Goal: Find specific page/section: Find specific page/section

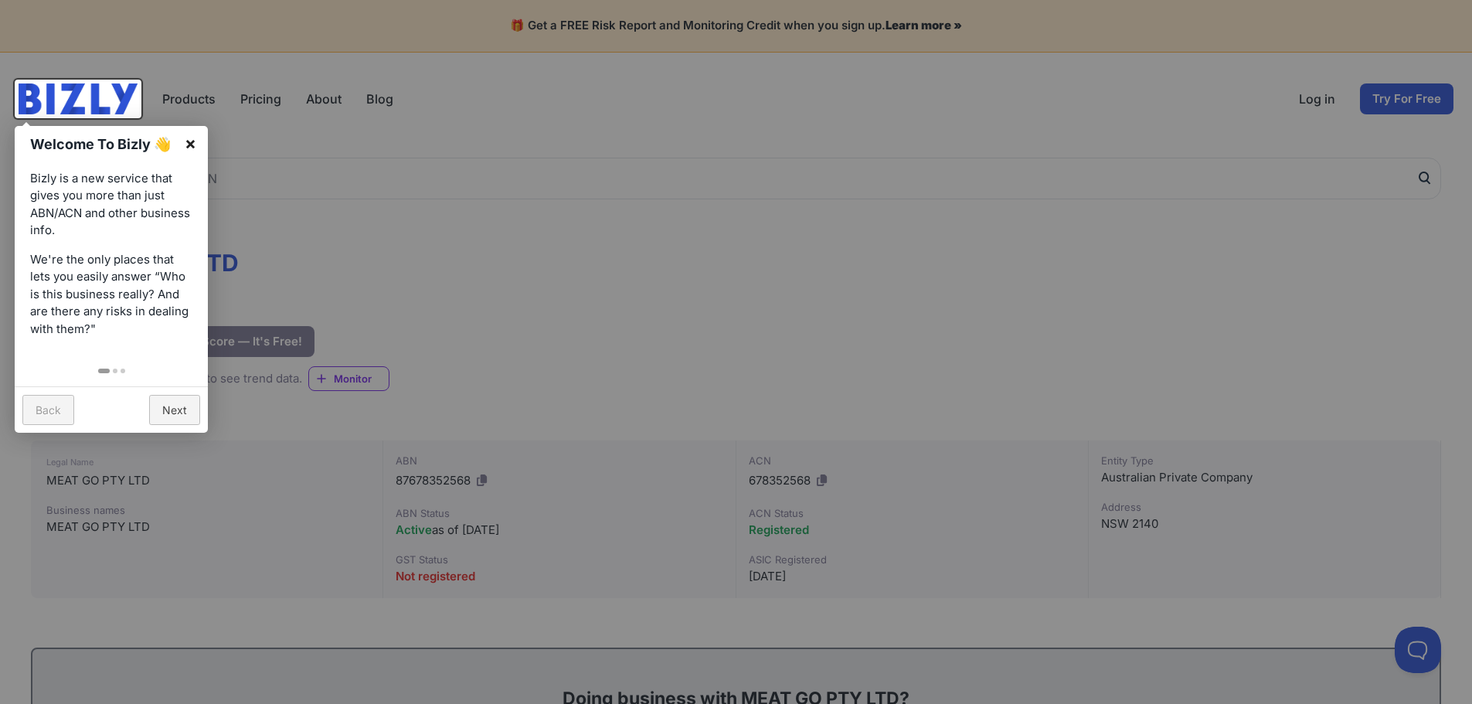
click at [190, 144] on link "×" at bounding box center [190, 143] width 35 height 35
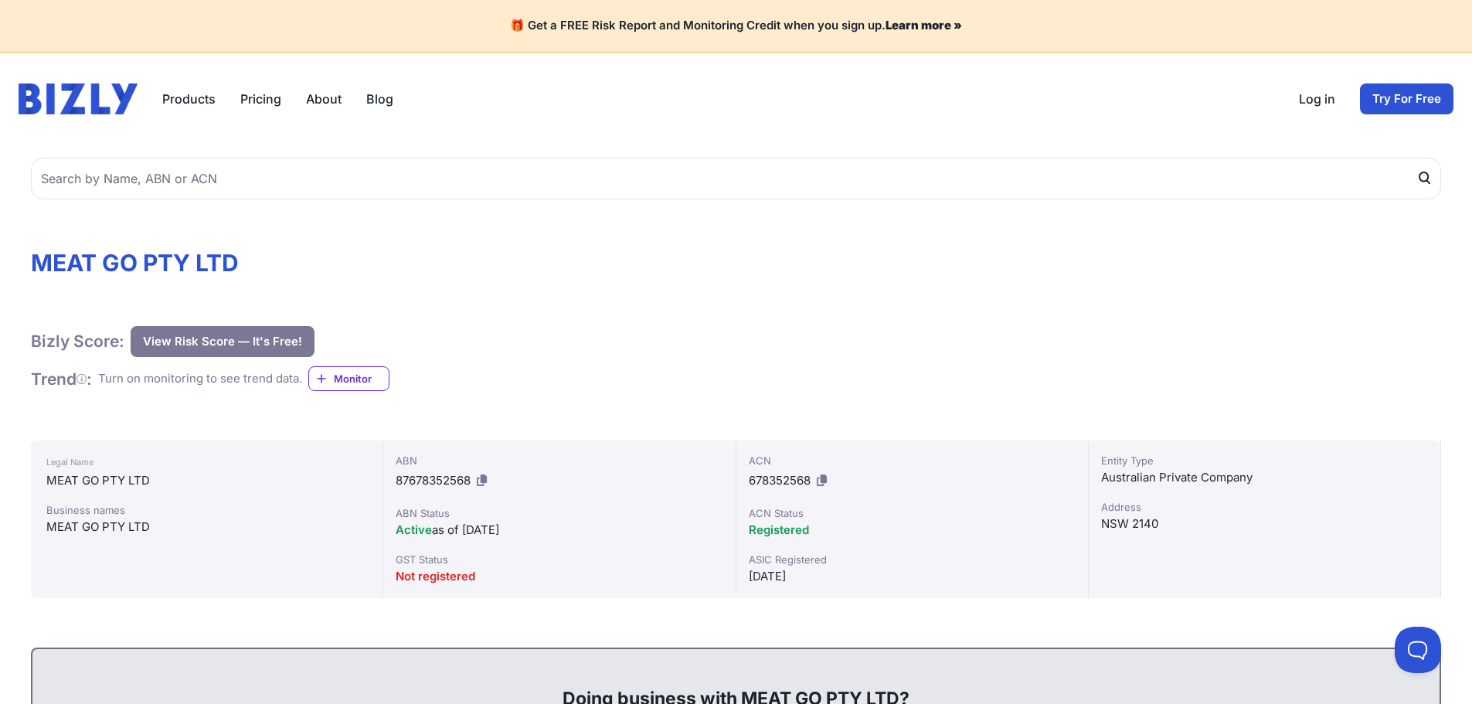
click at [521, 111] on div "Products Bizly Scores Bizly Reports Bizly Monitoring Pricing About Blog Open ma…" at bounding box center [736, 98] width 1435 height 31
click at [143, 258] on h1 "MEAT GO PTY LTD" at bounding box center [736, 263] width 1410 height 28
click at [143, 260] on h1 "MEAT GO PTY LTD" at bounding box center [736, 263] width 1410 height 28
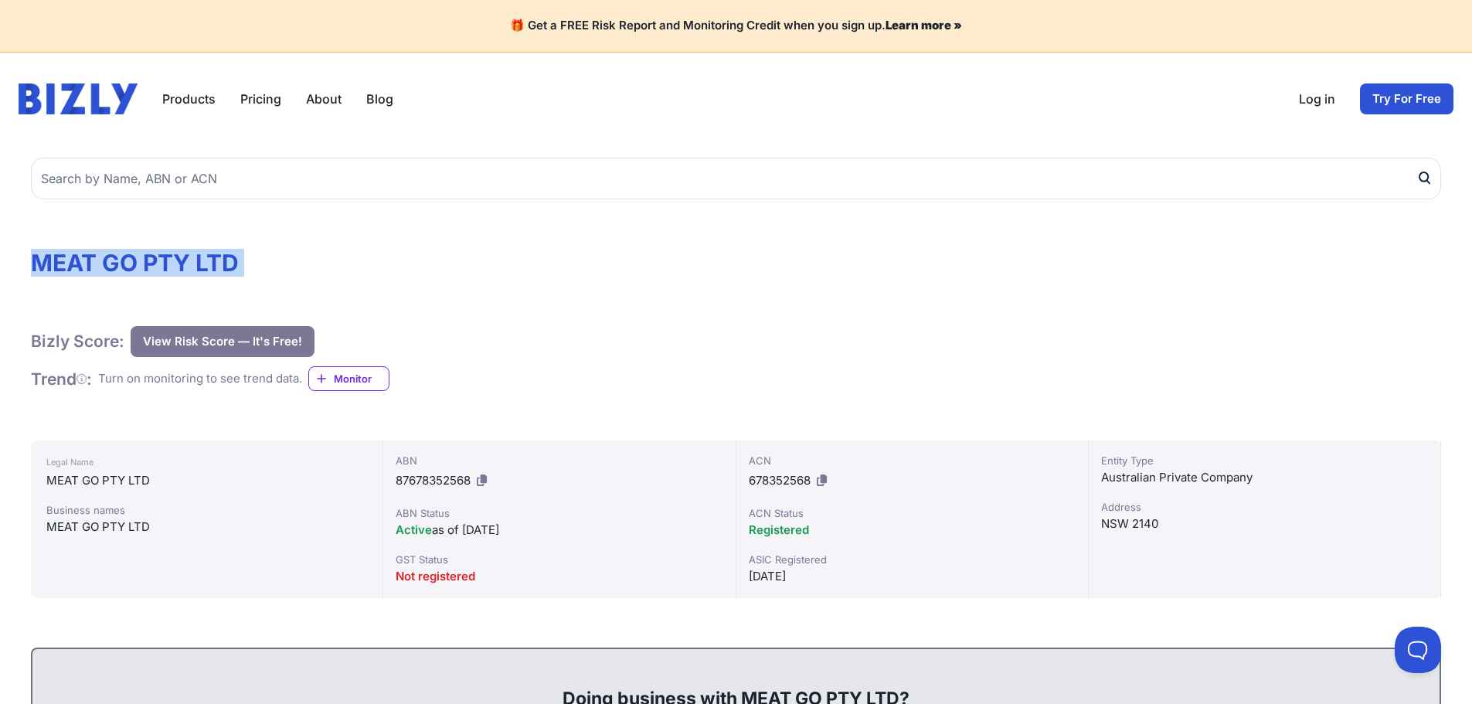
click at [180, 260] on h1 "MEAT GO PTY LTD" at bounding box center [736, 263] width 1410 height 28
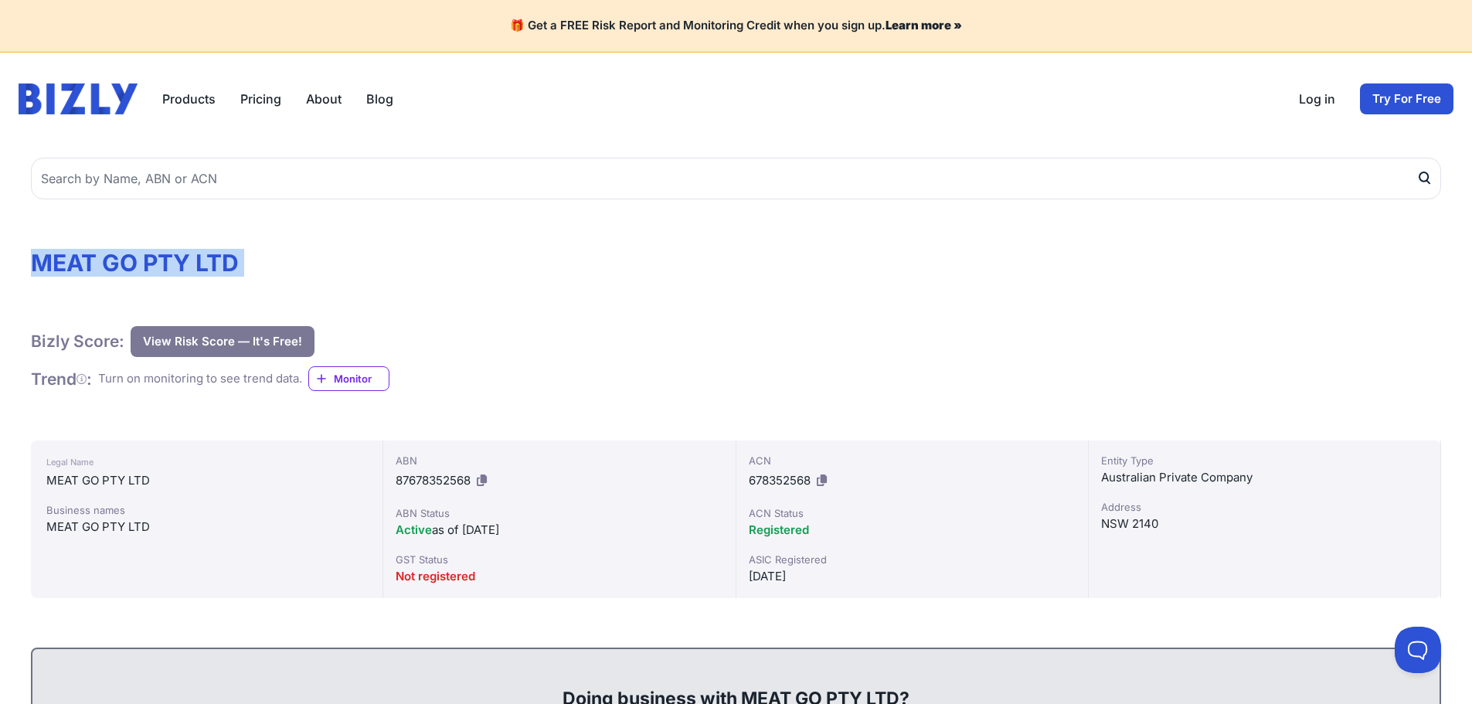
click at [180, 260] on h1 "MEAT GO PTY LTD" at bounding box center [736, 263] width 1410 height 28
click at [213, 263] on h1 "MEAT GO PTY LTD" at bounding box center [736, 263] width 1410 height 28
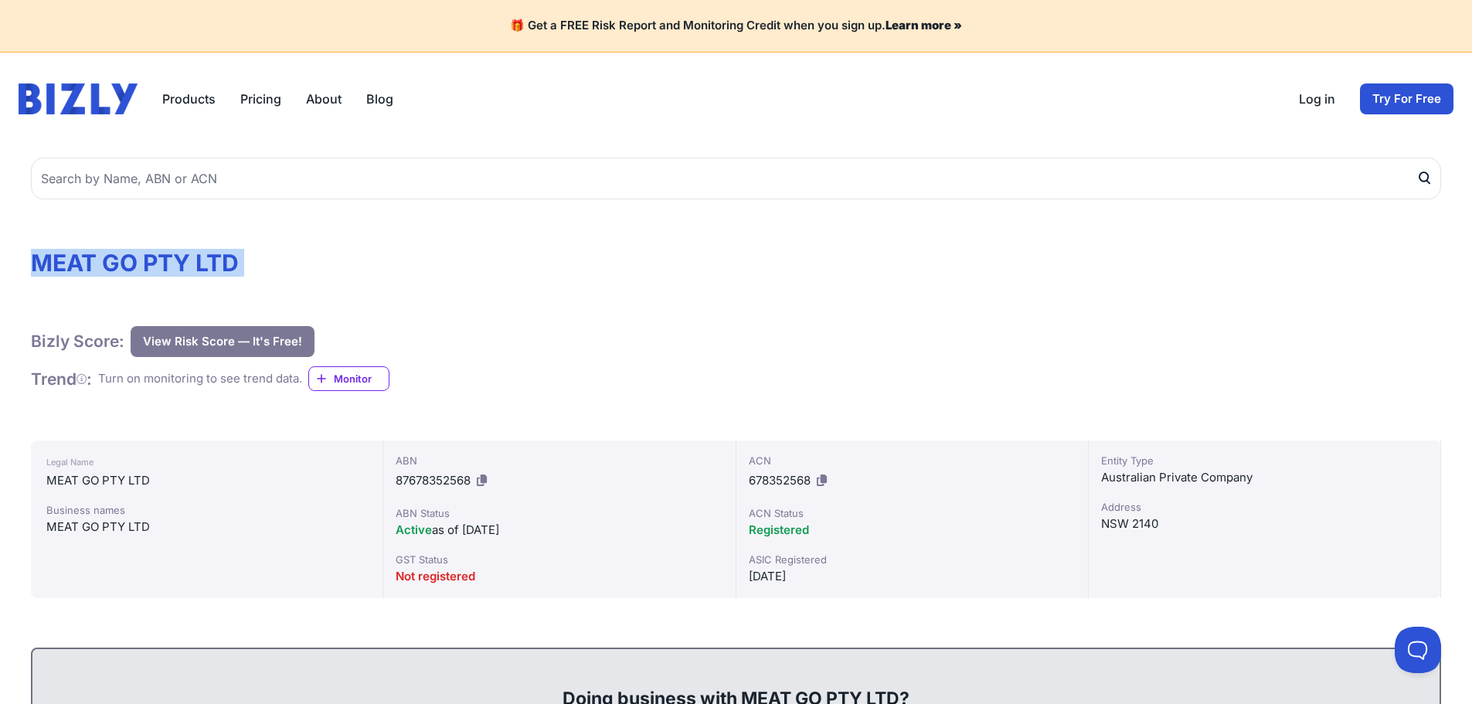
click at [213, 263] on h1 "MEAT GO PTY LTD" at bounding box center [736, 263] width 1410 height 28
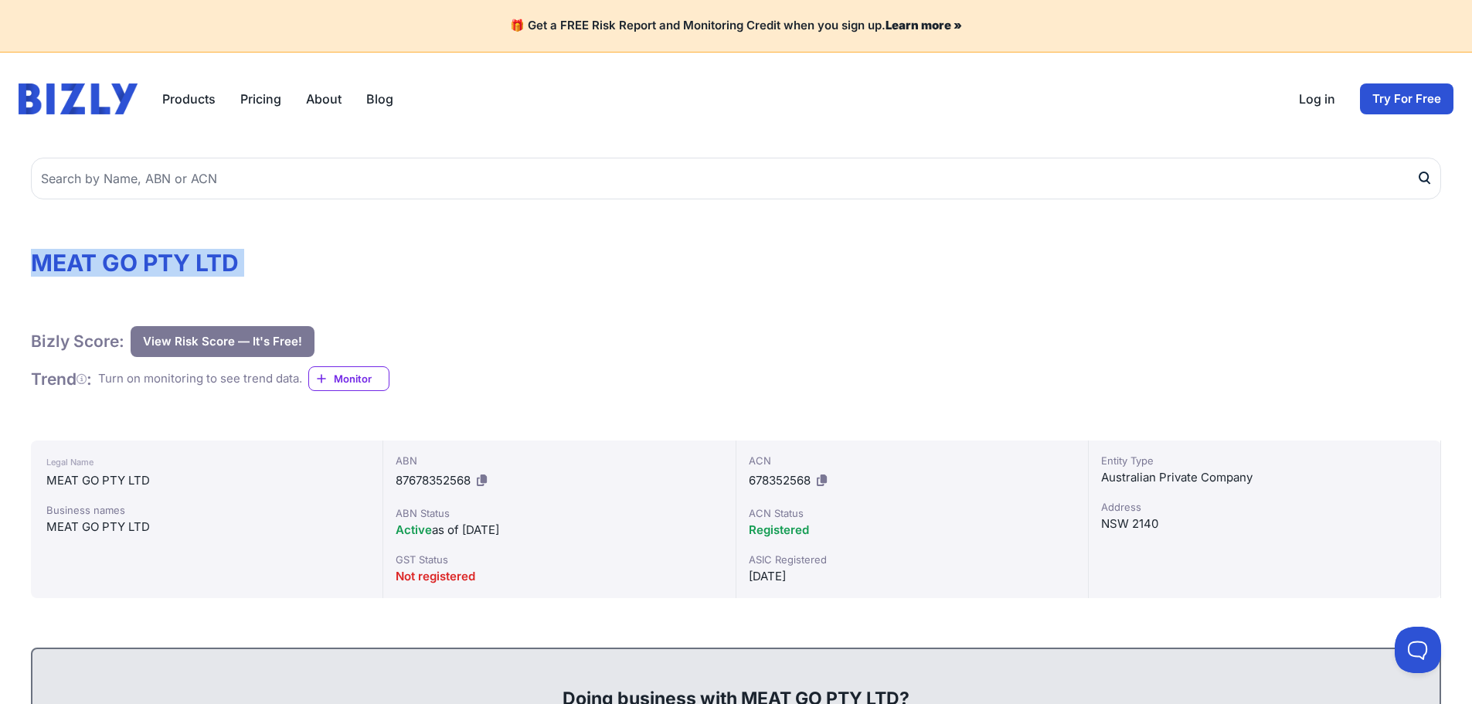
click at [213, 263] on h1 "MEAT GO PTY LTD" at bounding box center [736, 263] width 1410 height 28
click at [306, 258] on h1 "MEAT GO PTY LTD" at bounding box center [736, 263] width 1410 height 28
click at [304, 258] on h1 "MEAT GO PTY LTD" at bounding box center [736, 263] width 1410 height 28
drag, startPoint x: 263, startPoint y: 263, endPoint x: 25, endPoint y: 270, distance: 238.0
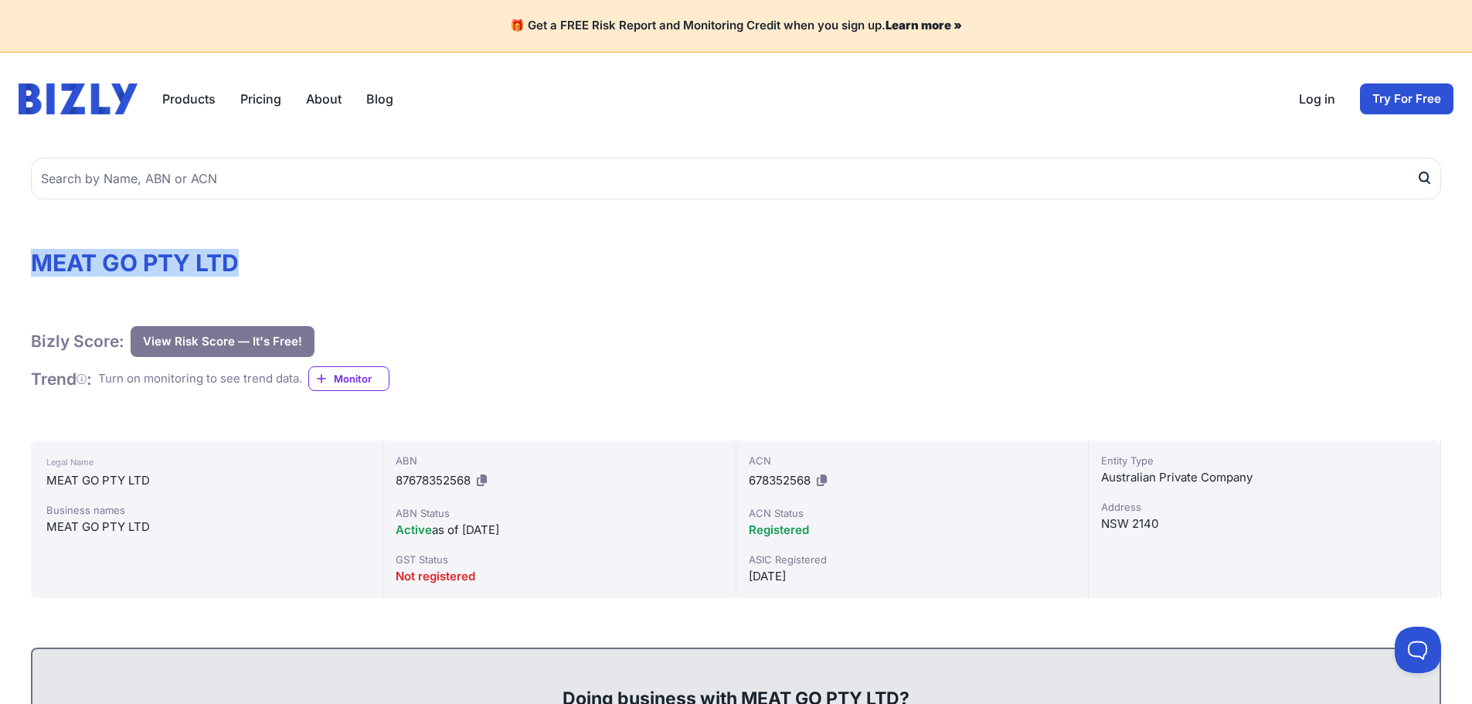
click at [56, 264] on h1 "MEAT GO PTY LTD" at bounding box center [736, 263] width 1410 height 28
drag, startPoint x: 32, startPoint y: 269, endPoint x: 247, endPoint y: 271, distance: 215.5
click at [247, 271] on h1 "MEAT GO PTY LTD" at bounding box center [736, 263] width 1410 height 28
